Goal: Task Accomplishment & Management: Use online tool/utility

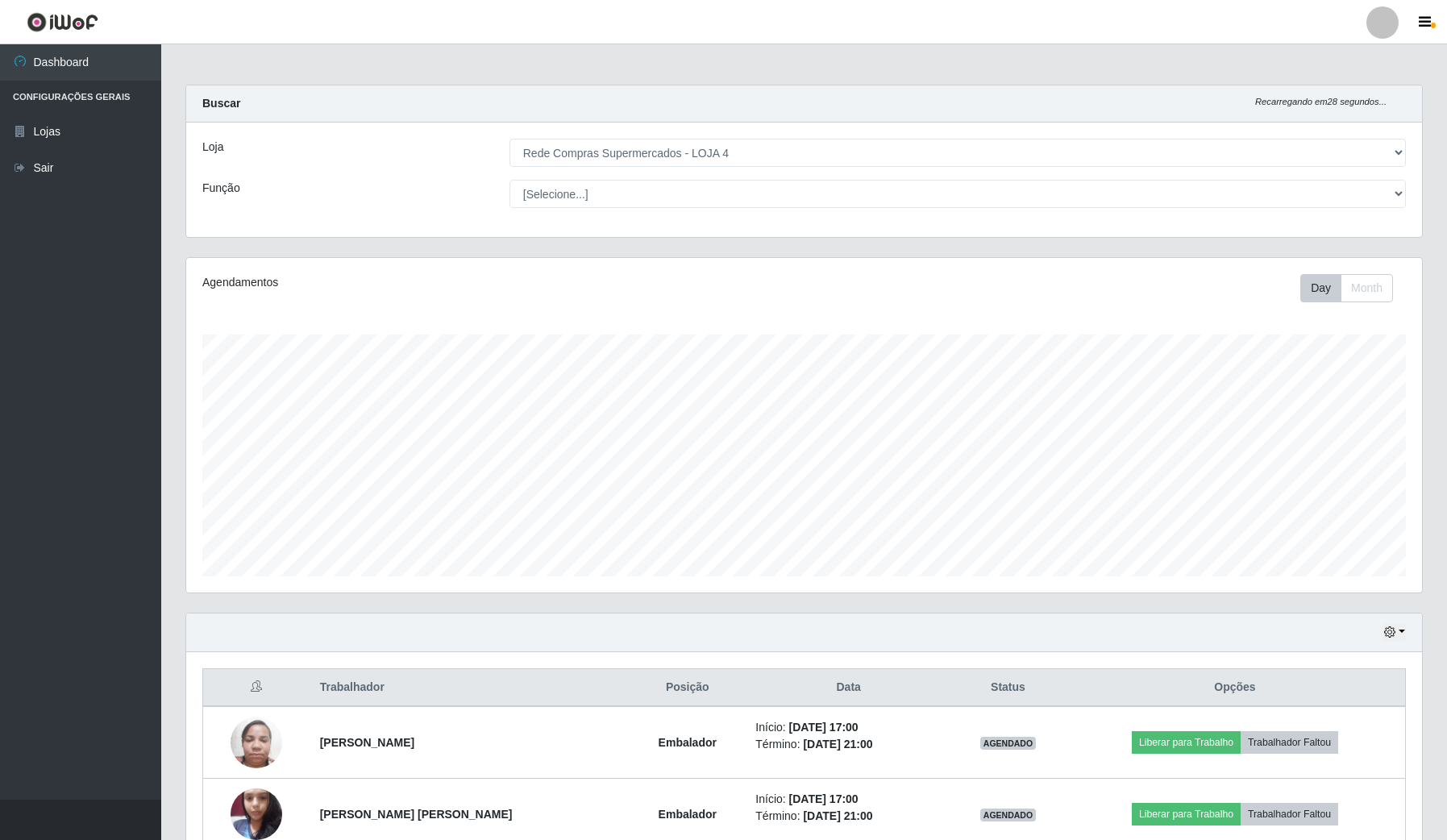
select select "159"
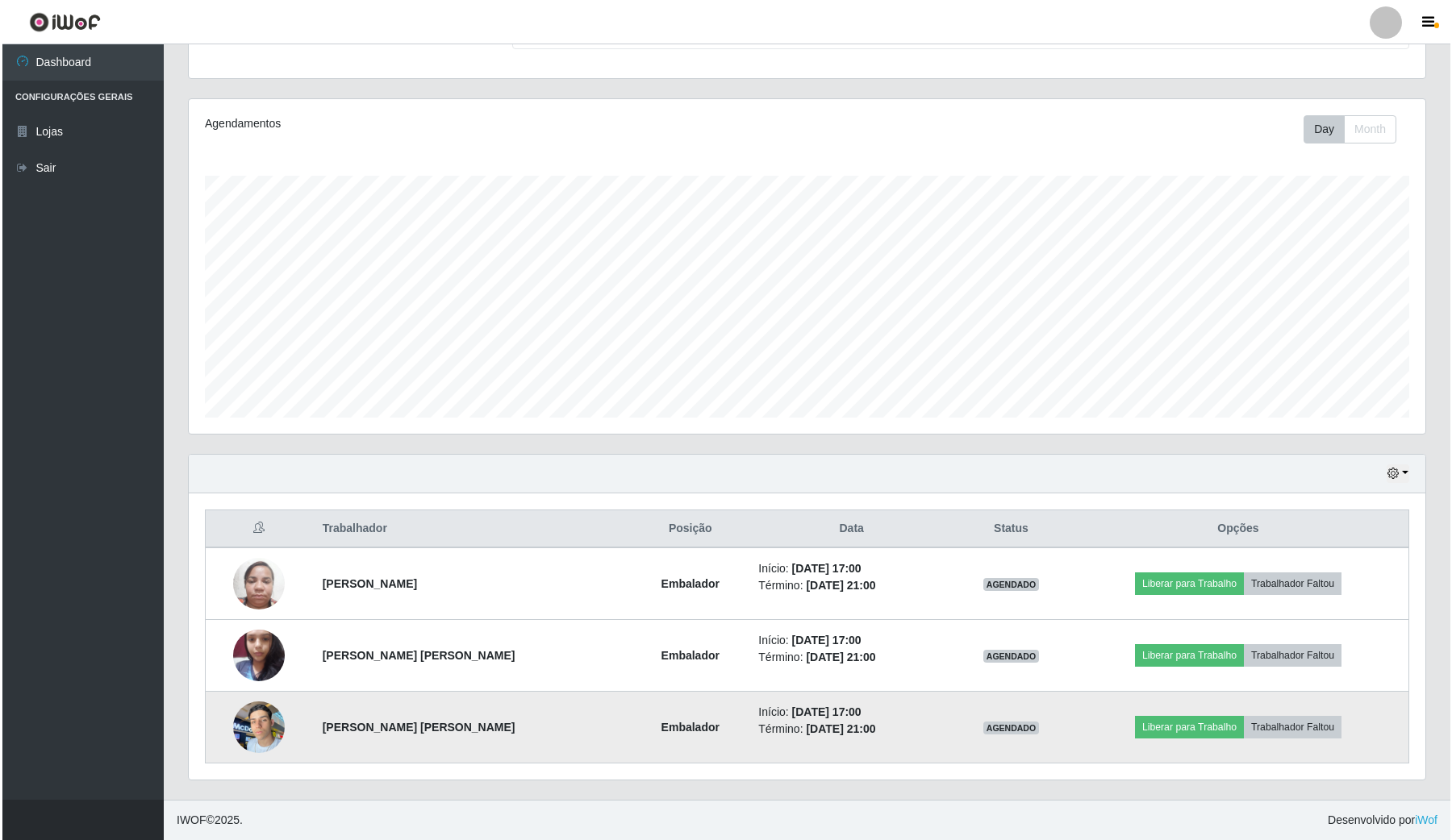
scroll to position [335, 1235]
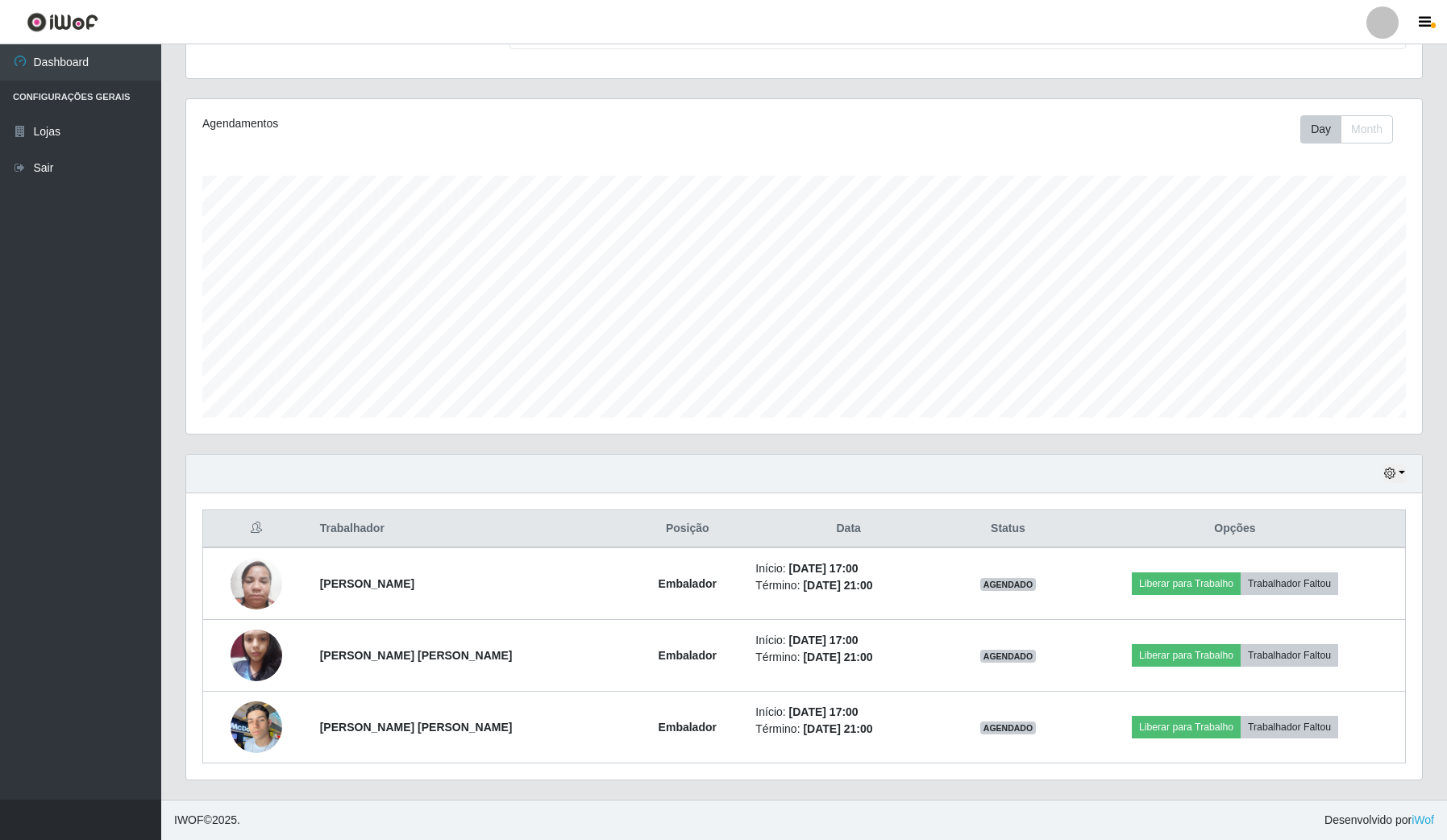
click at [0, 735] on ul "Dashboard Configurações Gerais Lojas Sair" at bounding box center [80, 421] width 161 height 755
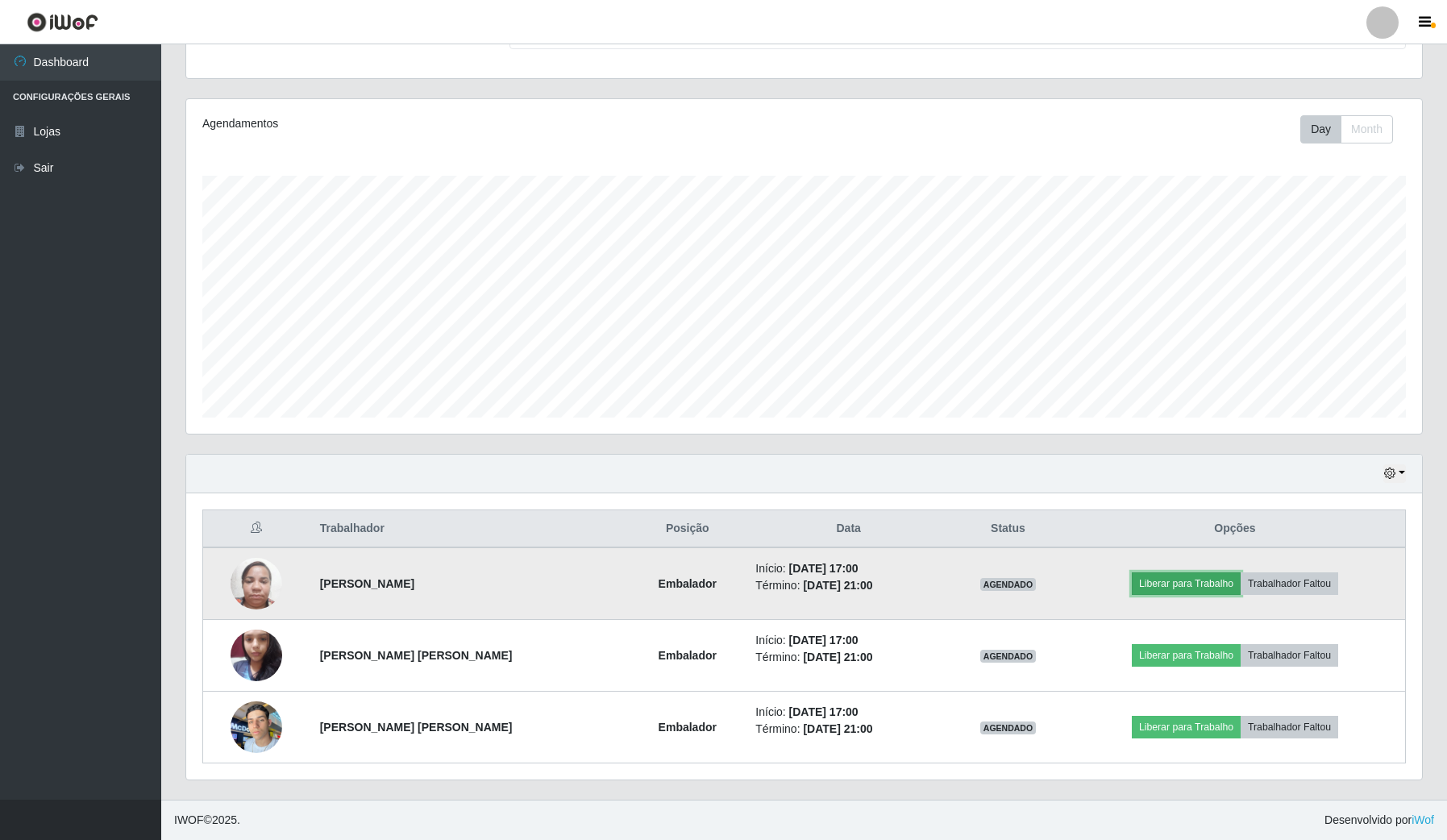
click at [1231, 592] on button "Liberar para Trabalho" at bounding box center [1186, 584] width 109 height 22
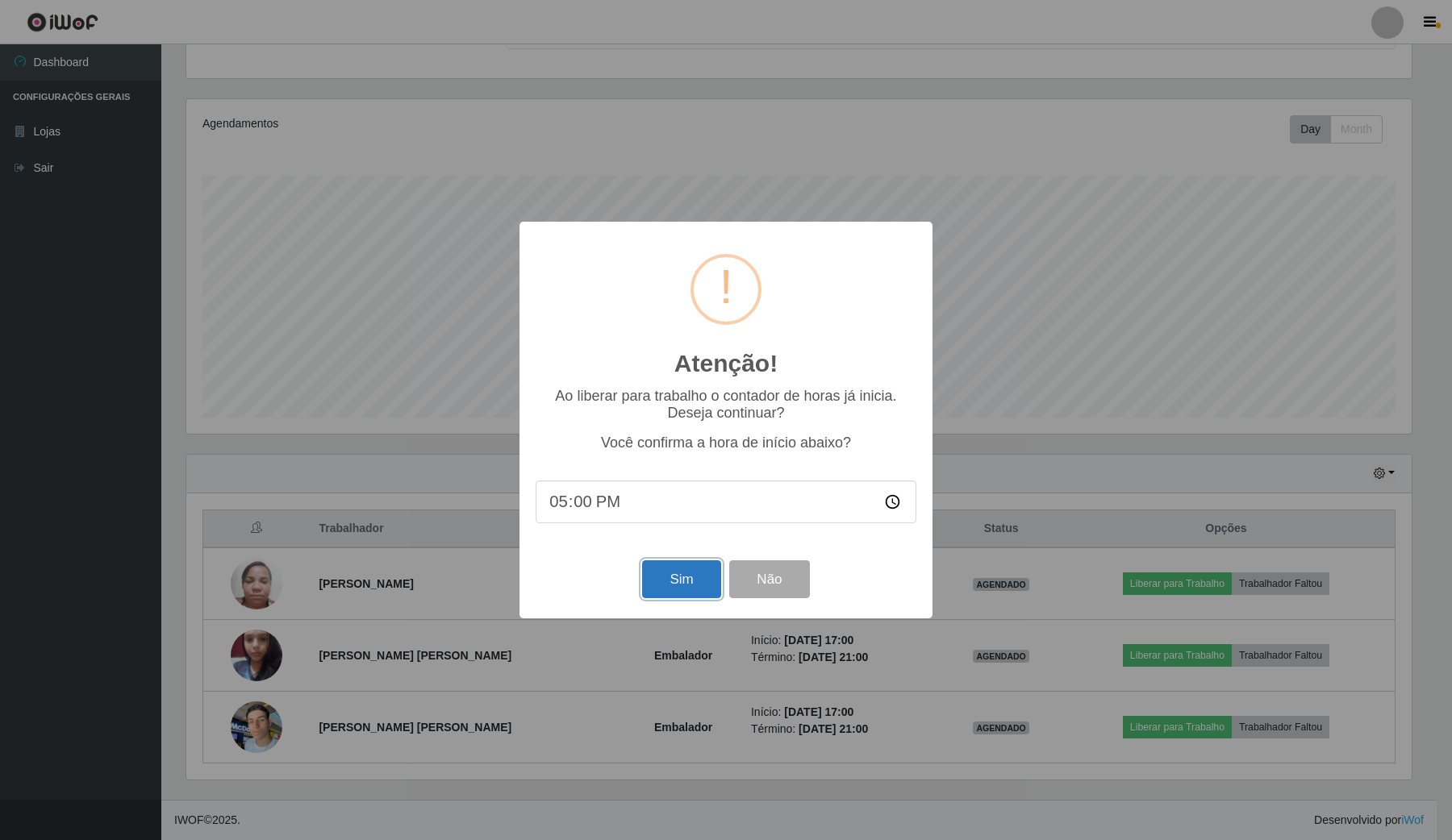
click at [686, 591] on button "Sim" at bounding box center [681, 579] width 79 height 38
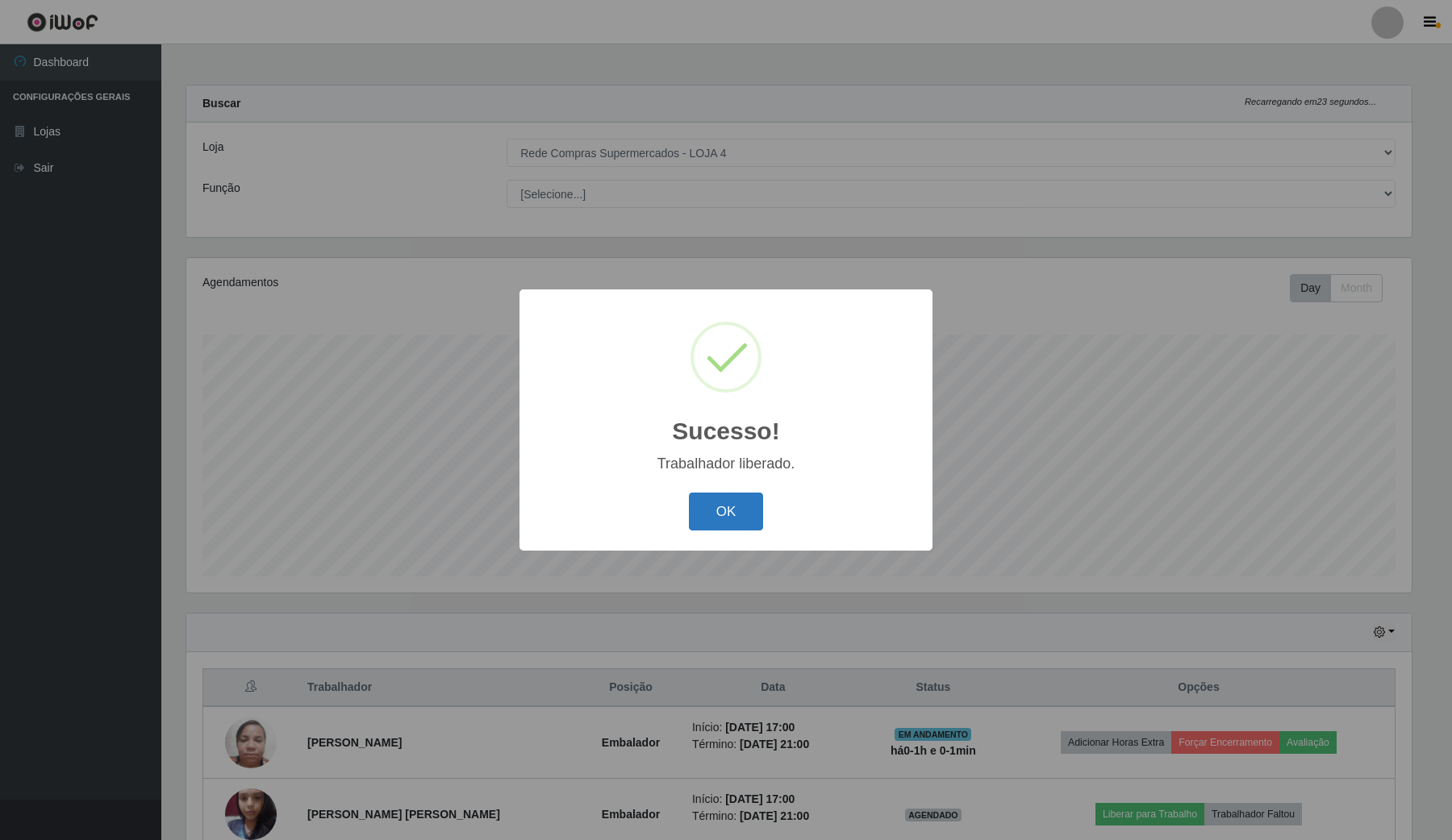
click at [707, 505] on button "OK" at bounding box center [726, 512] width 75 height 38
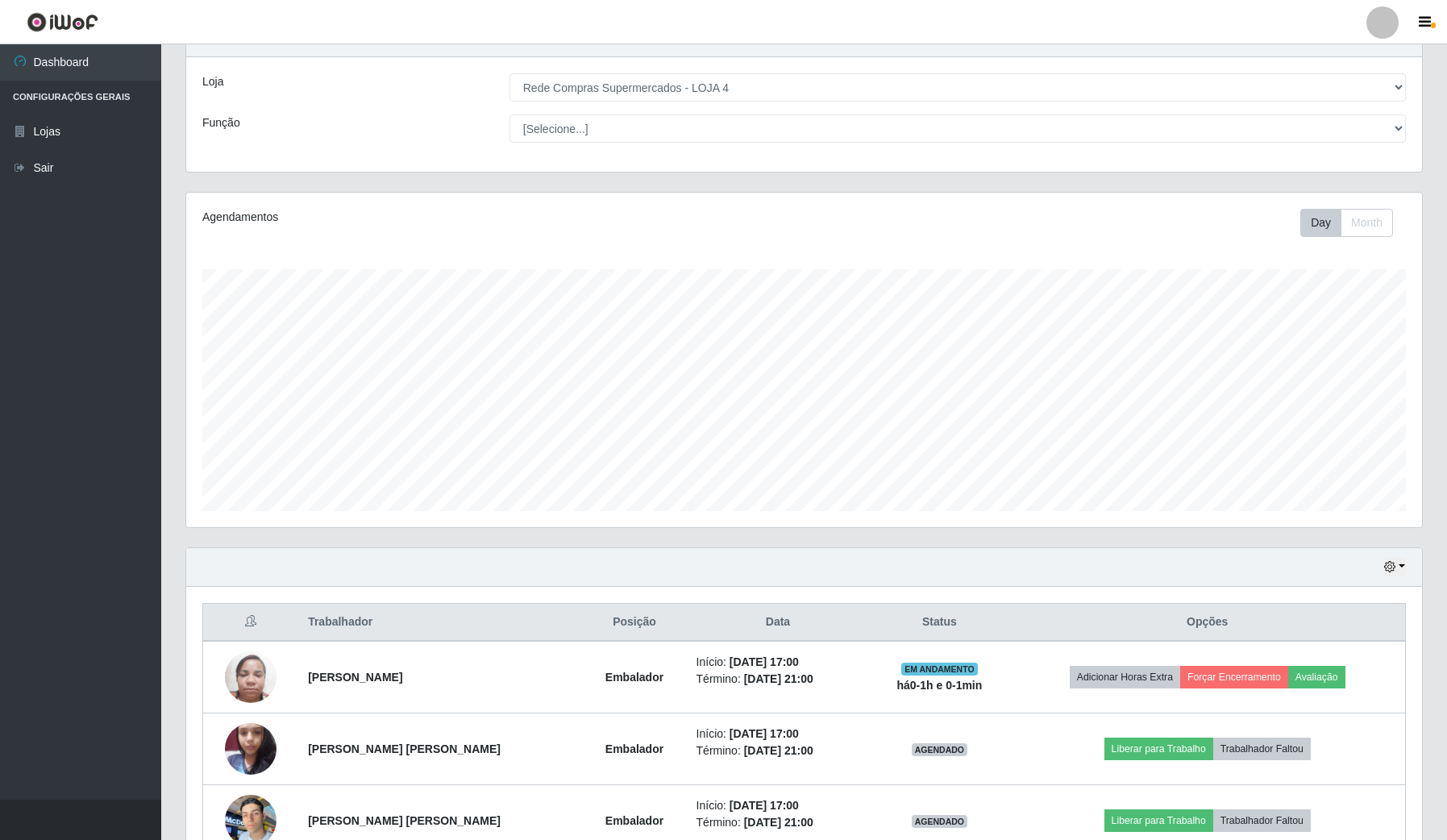
scroll to position [101, 0]
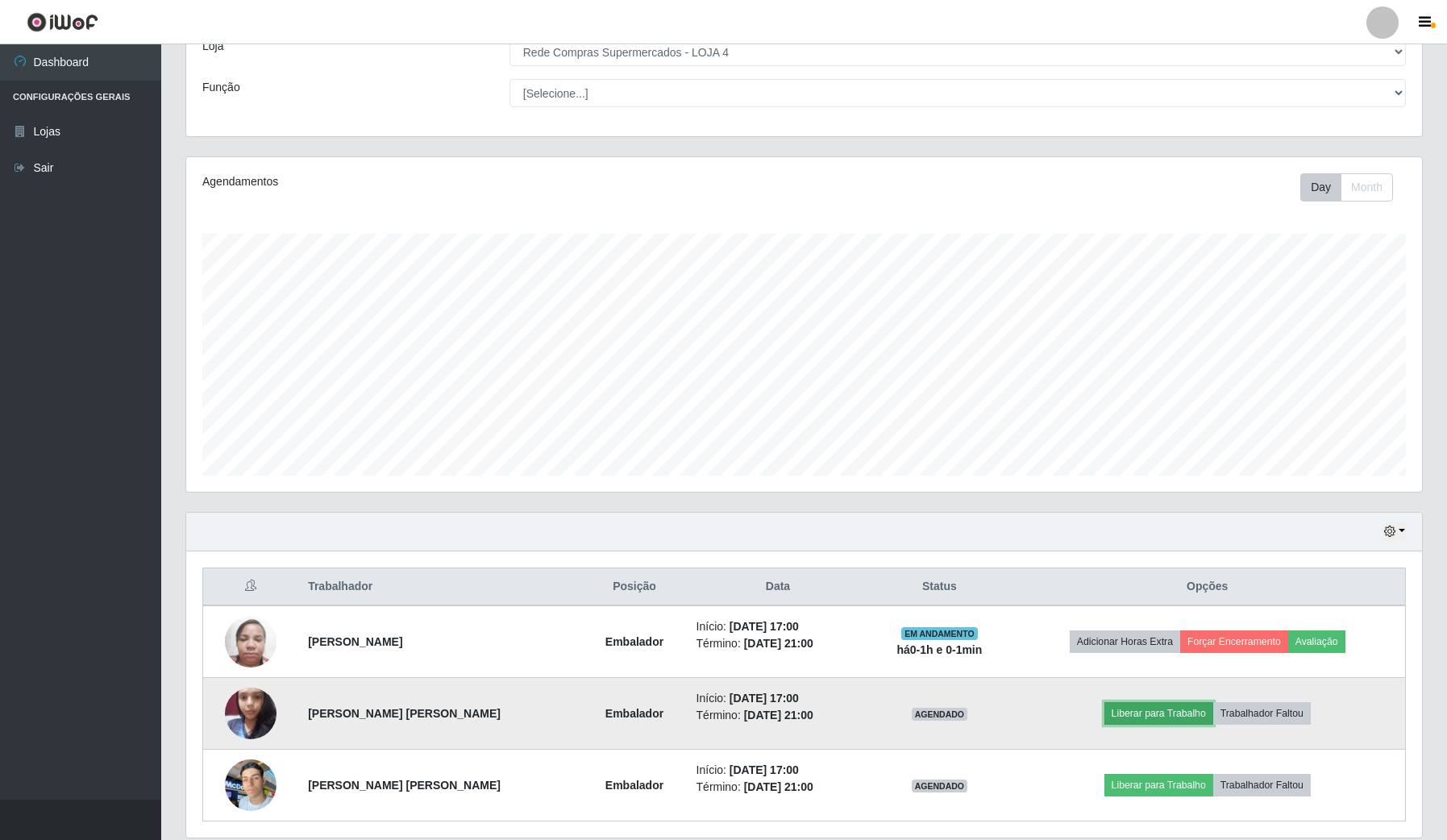
click at [1151, 722] on button "Liberar para Trabalho" at bounding box center [1159, 713] width 109 height 22
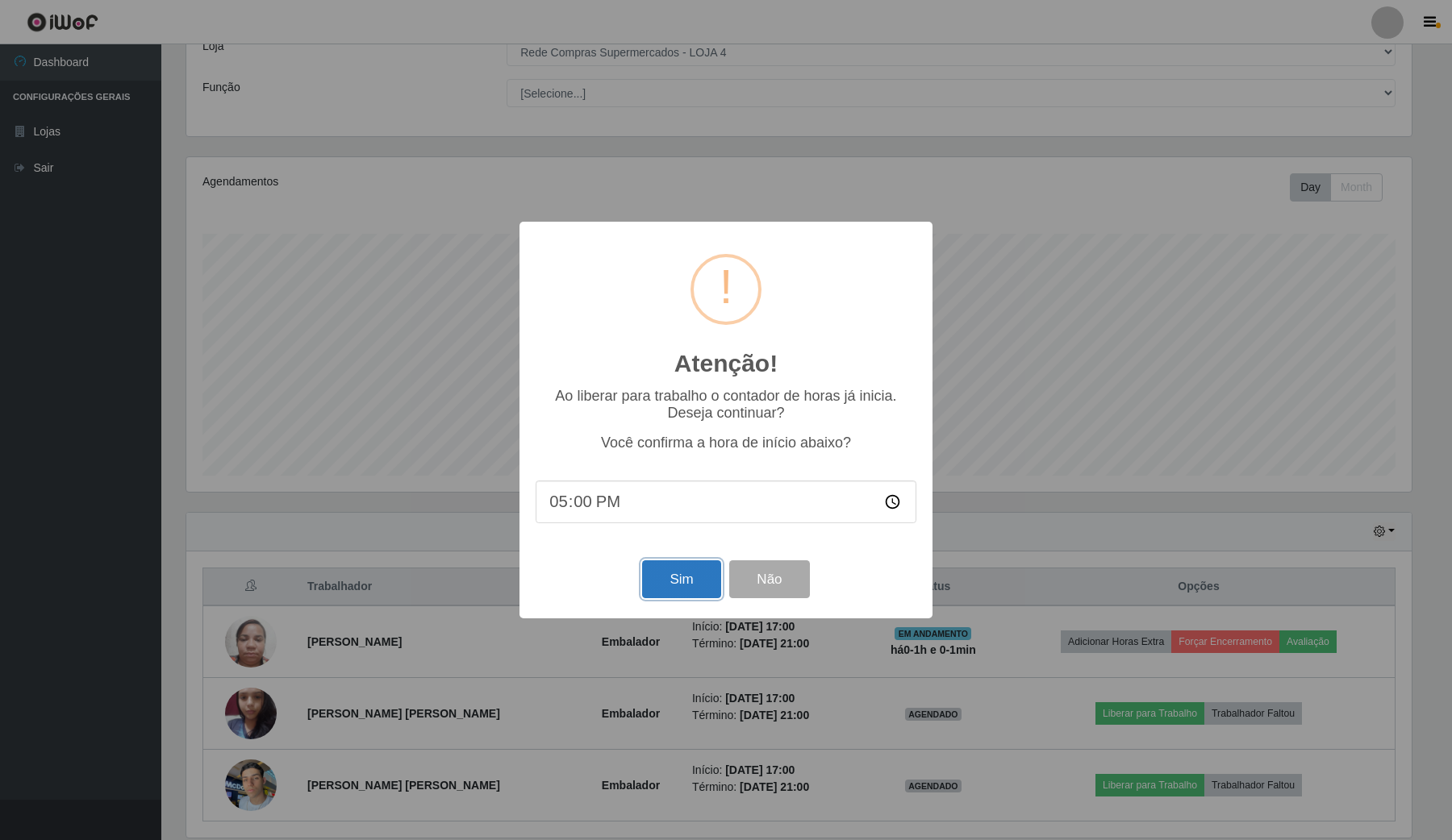
click at [668, 594] on button "Sim" at bounding box center [681, 579] width 79 height 38
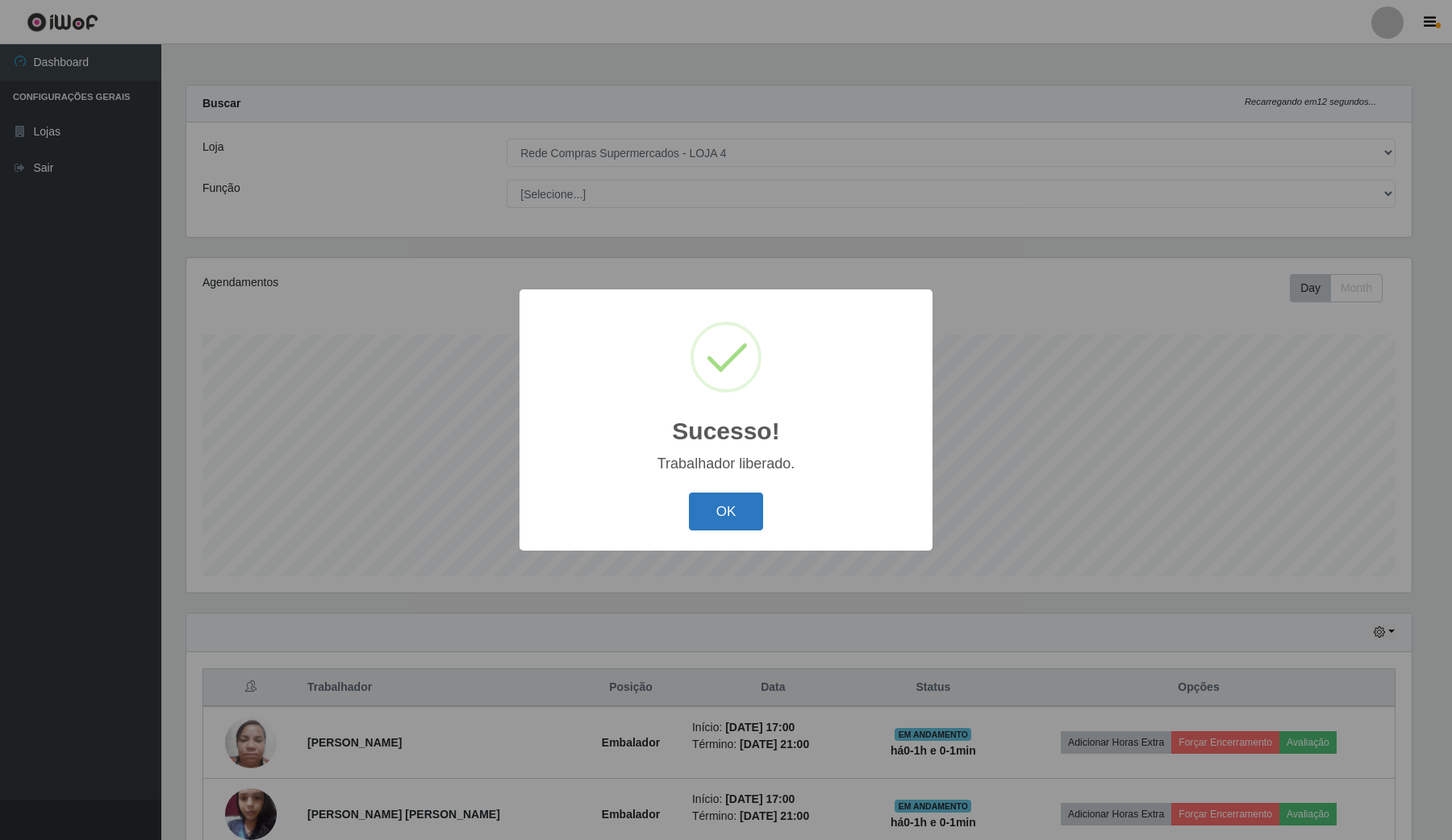
click at [758, 497] on button "OK" at bounding box center [726, 512] width 75 height 38
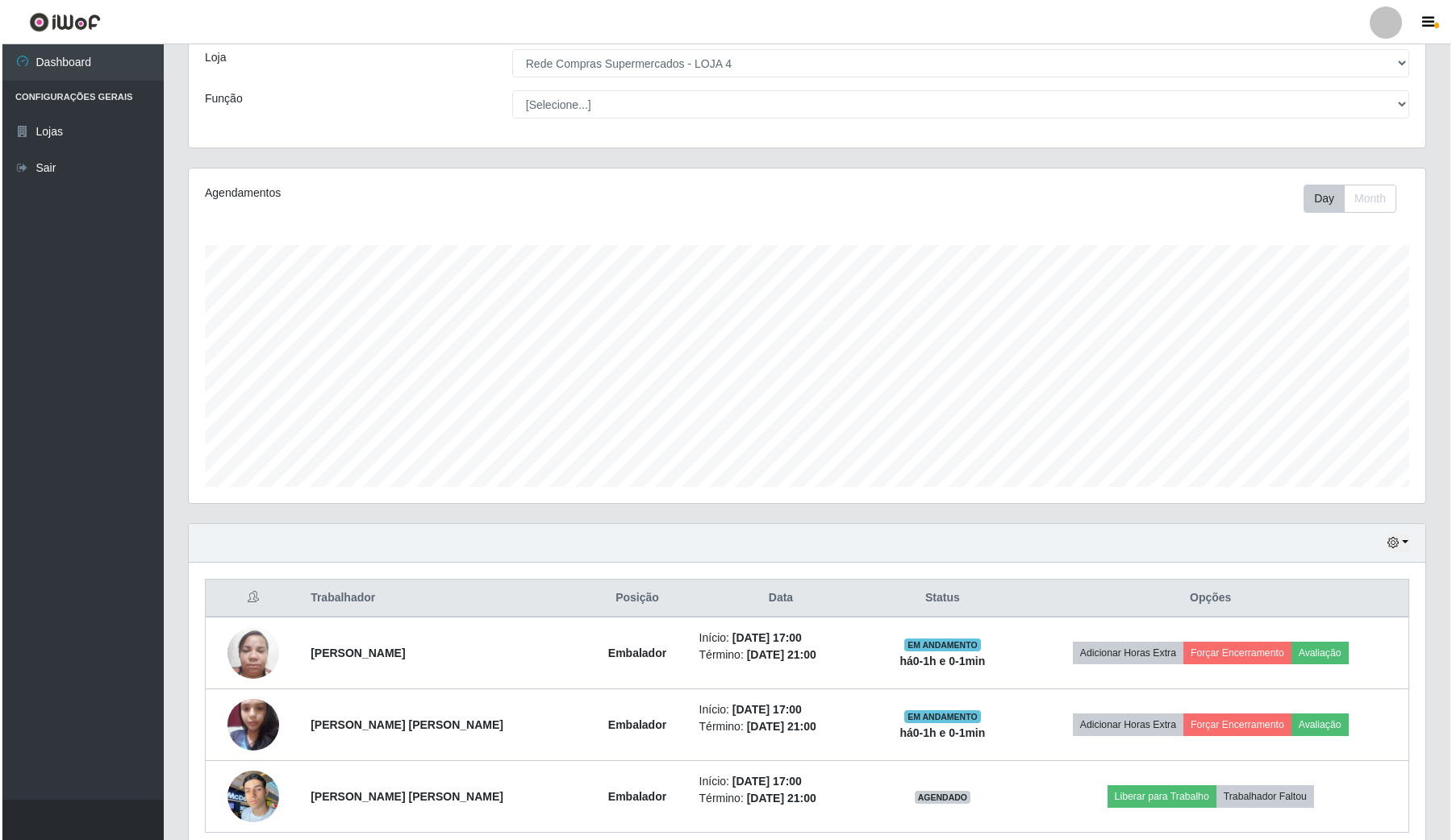
scroll to position [161, 0]
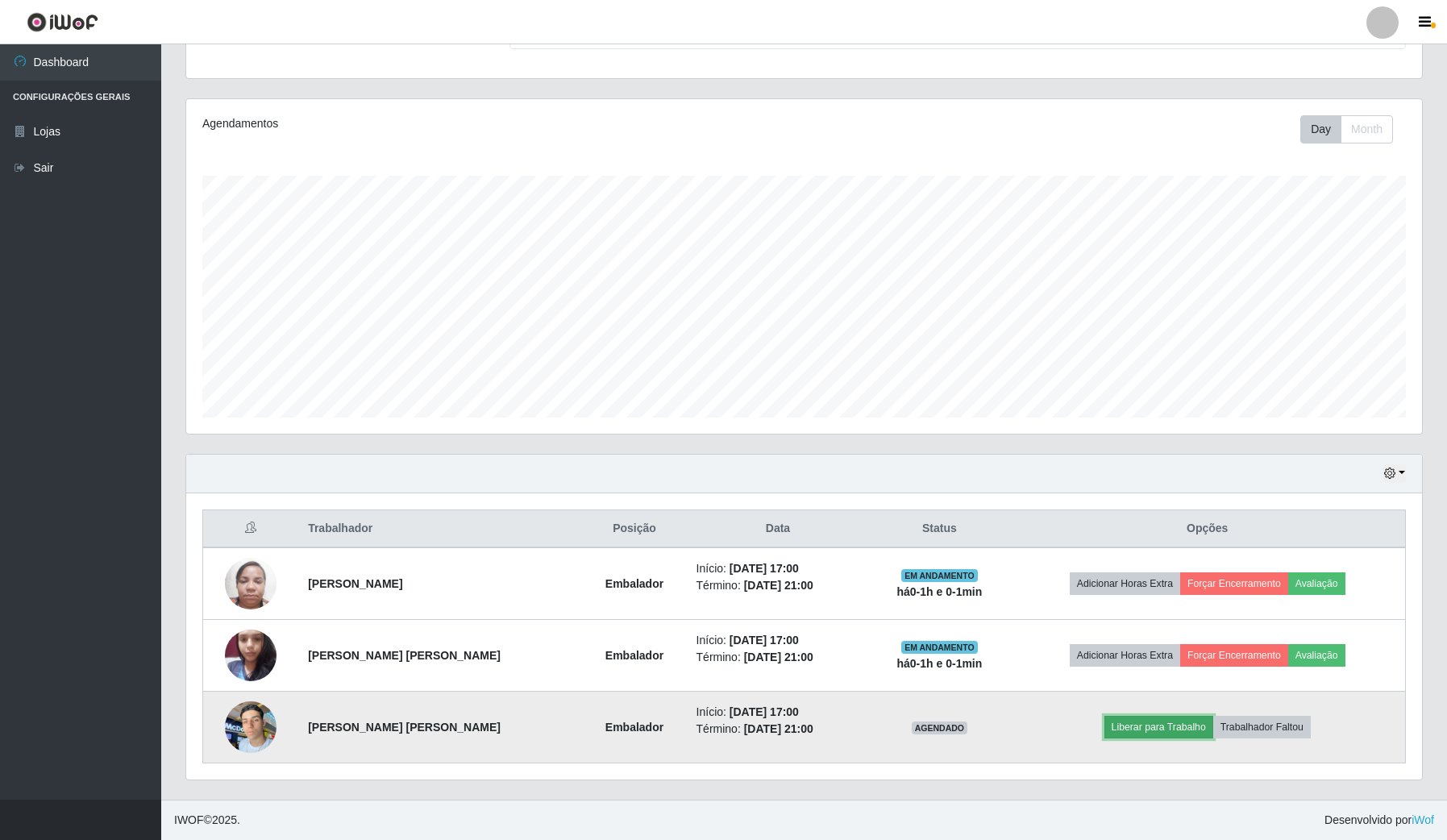
click at [1150, 729] on button "Liberar para Trabalho" at bounding box center [1159, 727] width 109 height 22
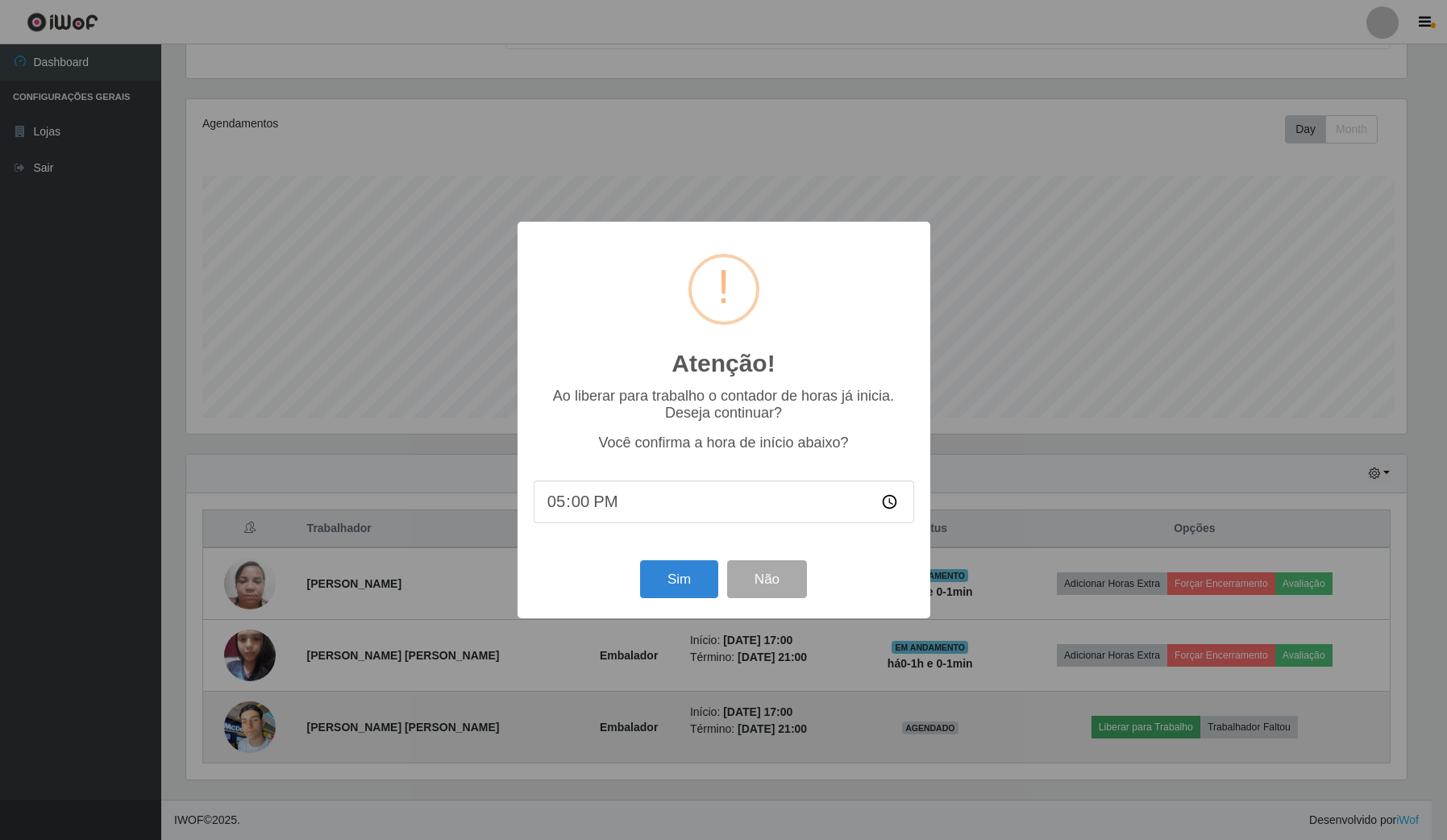
scroll to position [335, 1223]
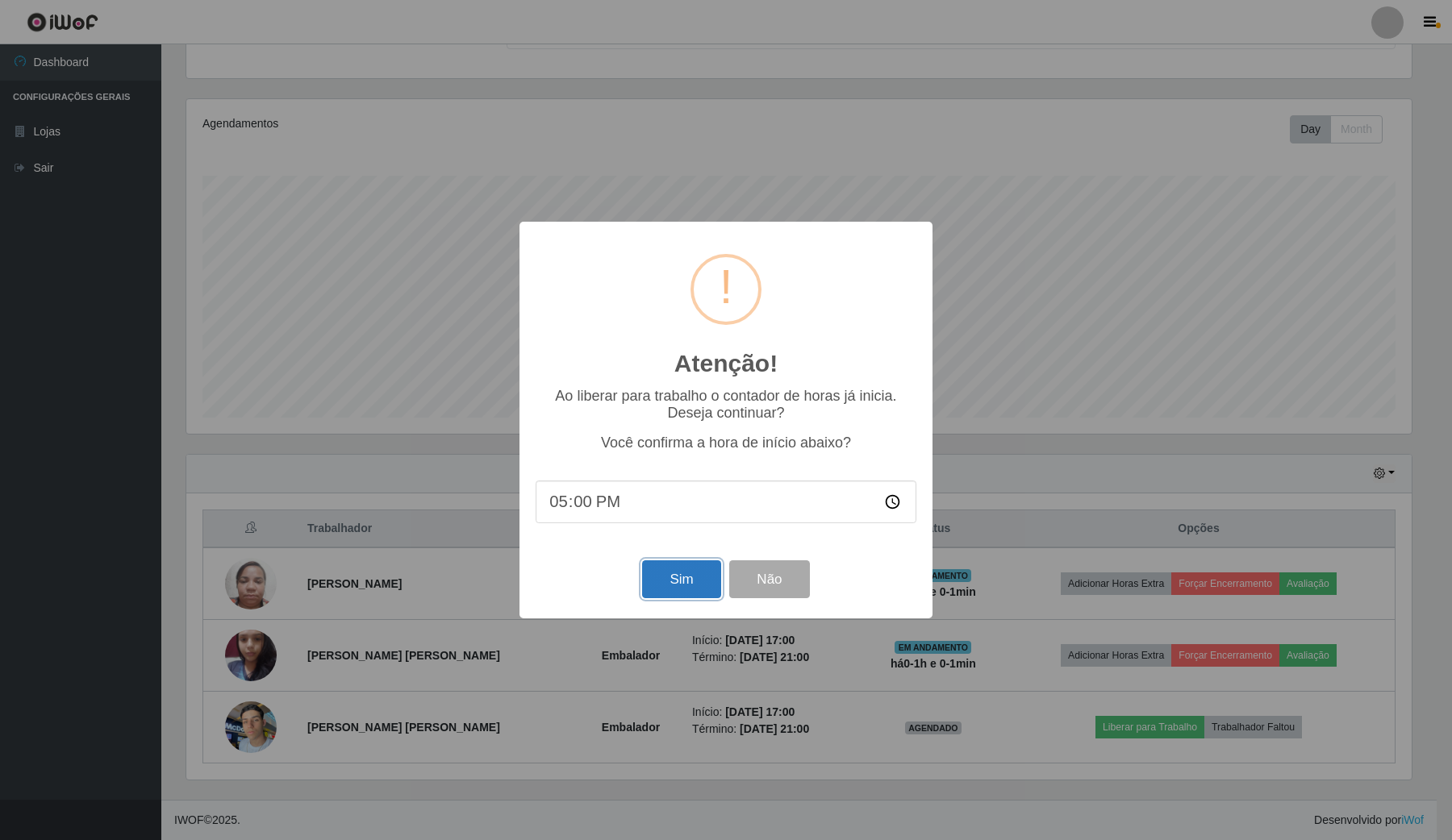
click at [677, 594] on button "Sim" at bounding box center [681, 579] width 79 height 38
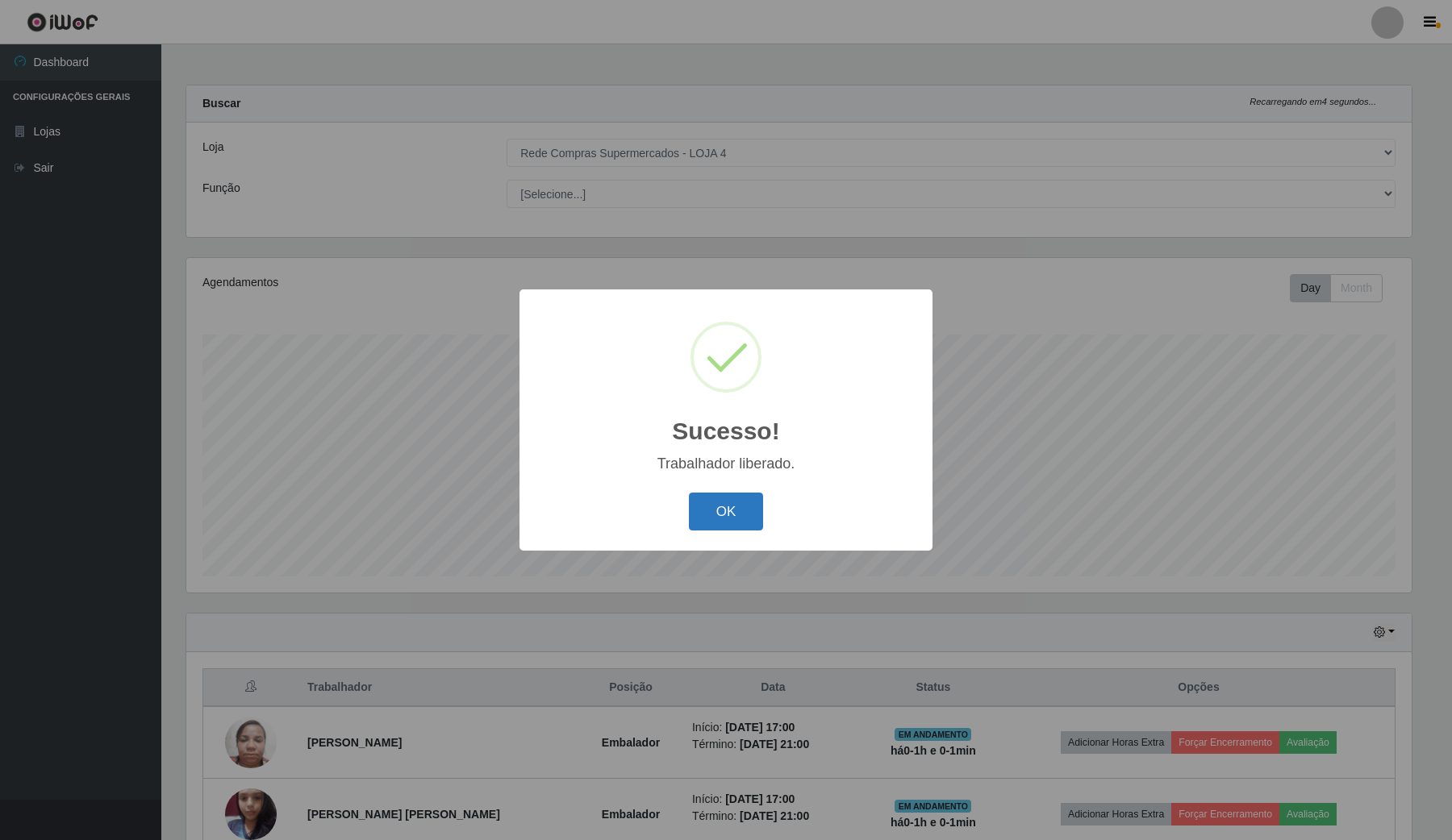
click at [707, 521] on button "OK" at bounding box center [726, 512] width 75 height 38
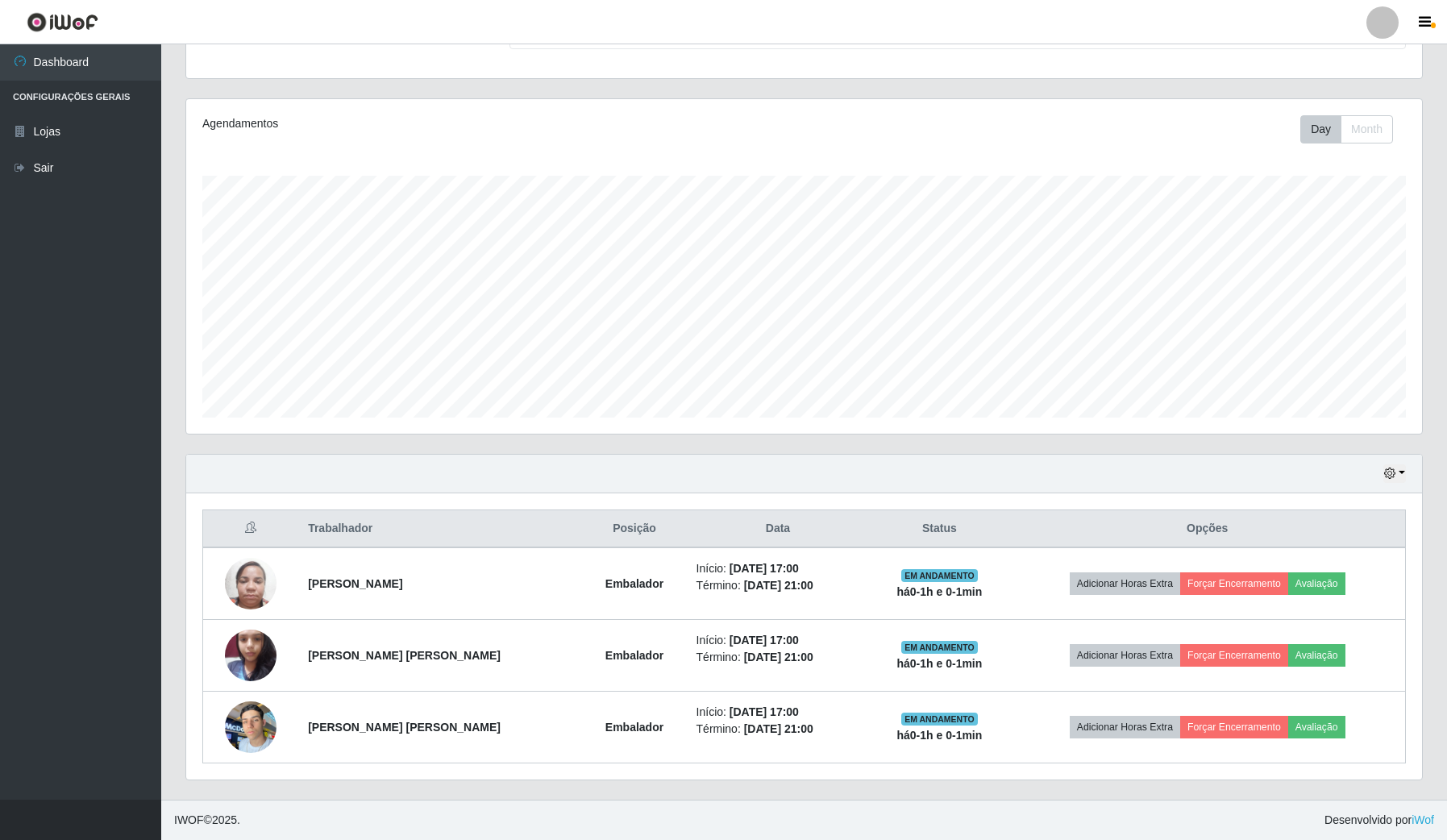
scroll to position [161, 0]
